Goal: Task Accomplishment & Management: Use online tool/utility

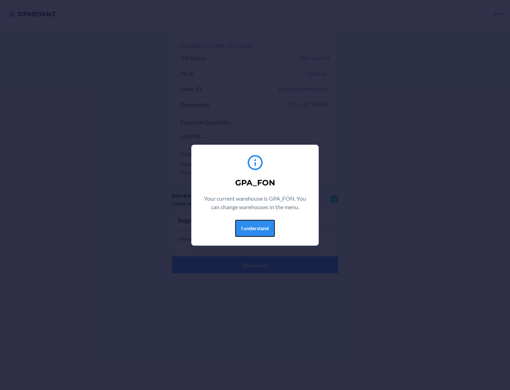
click at [255, 228] on button "I understand" at bounding box center [255, 228] width 40 height 17
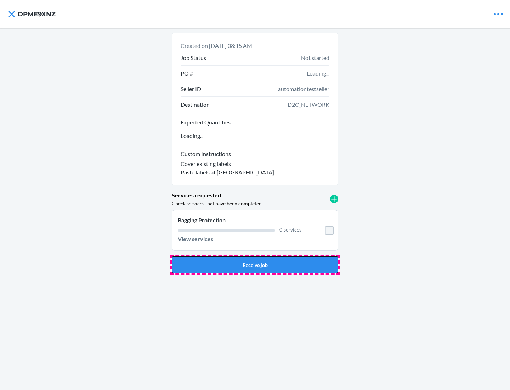
click at [255, 265] on button "Receive job" at bounding box center [255, 264] width 167 height 17
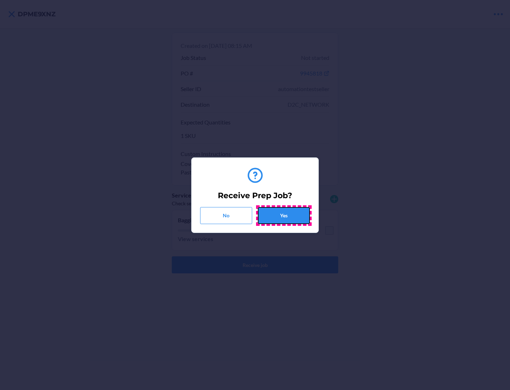
click at [284, 215] on button "Yes" at bounding box center [284, 215] width 52 height 17
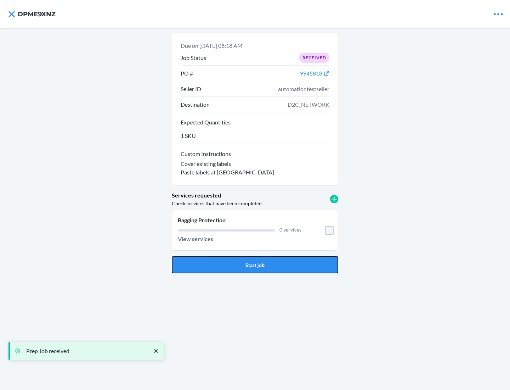
click at [255, 265] on button "Start job" at bounding box center [255, 264] width 167 height 17
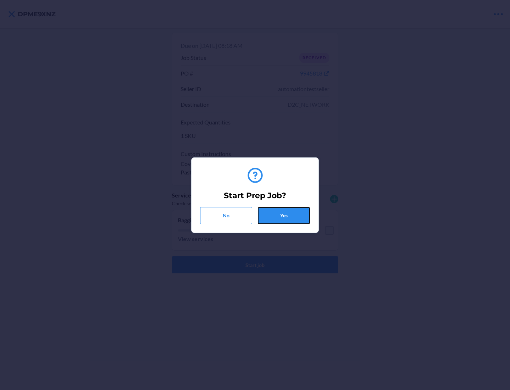
click at [284, 215] on button "Yes" at bounding box center [284, 215] width 52 height 17
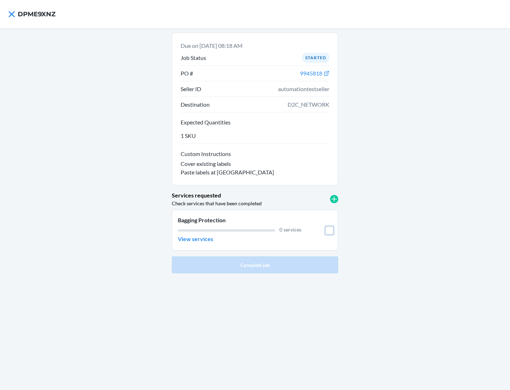
click at [330, 230] on input "checkbox" at bounding box center [329, 230] width 9 height 9
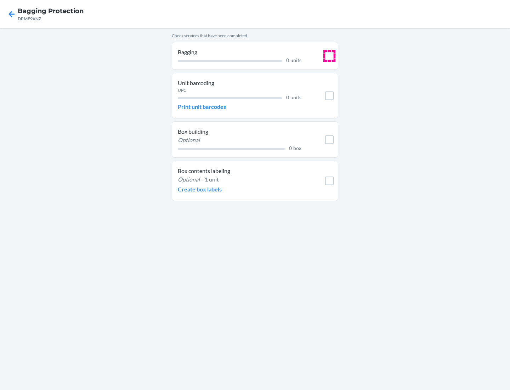
click at [330, 56] on input "checkbox" at bounding box center [329, 56] width 9 height 9
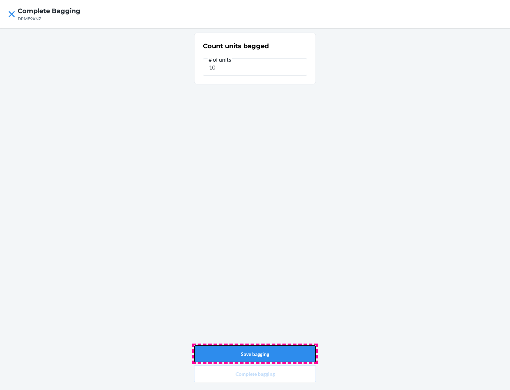
click at [255, 354] on button "Save bagging" at bounding box center [255, 353] width 122 height 17
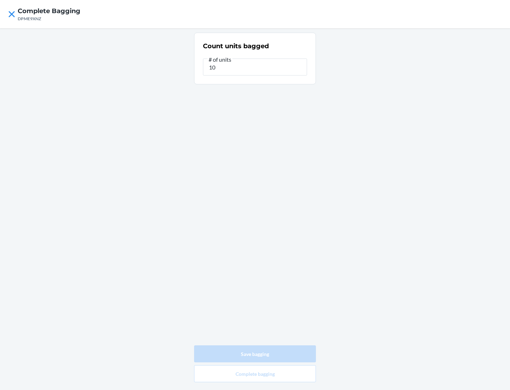
type input "0"
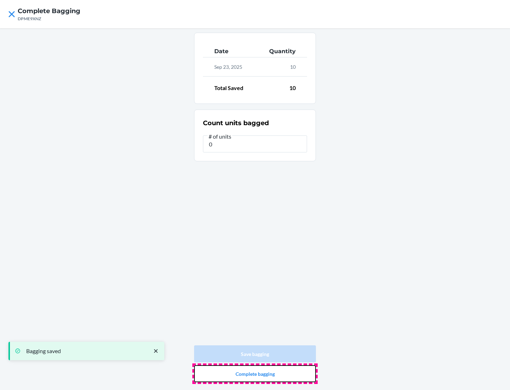
click at [255, 374] on button "Complete bagging" at bounding box center [255, 373] width 122 height 17
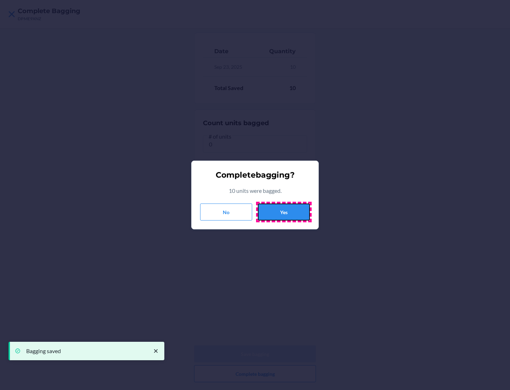
click at [284, 212] on button "Yes" at bounding box center [284, 211] width 52 height 17
